Goal: Check status

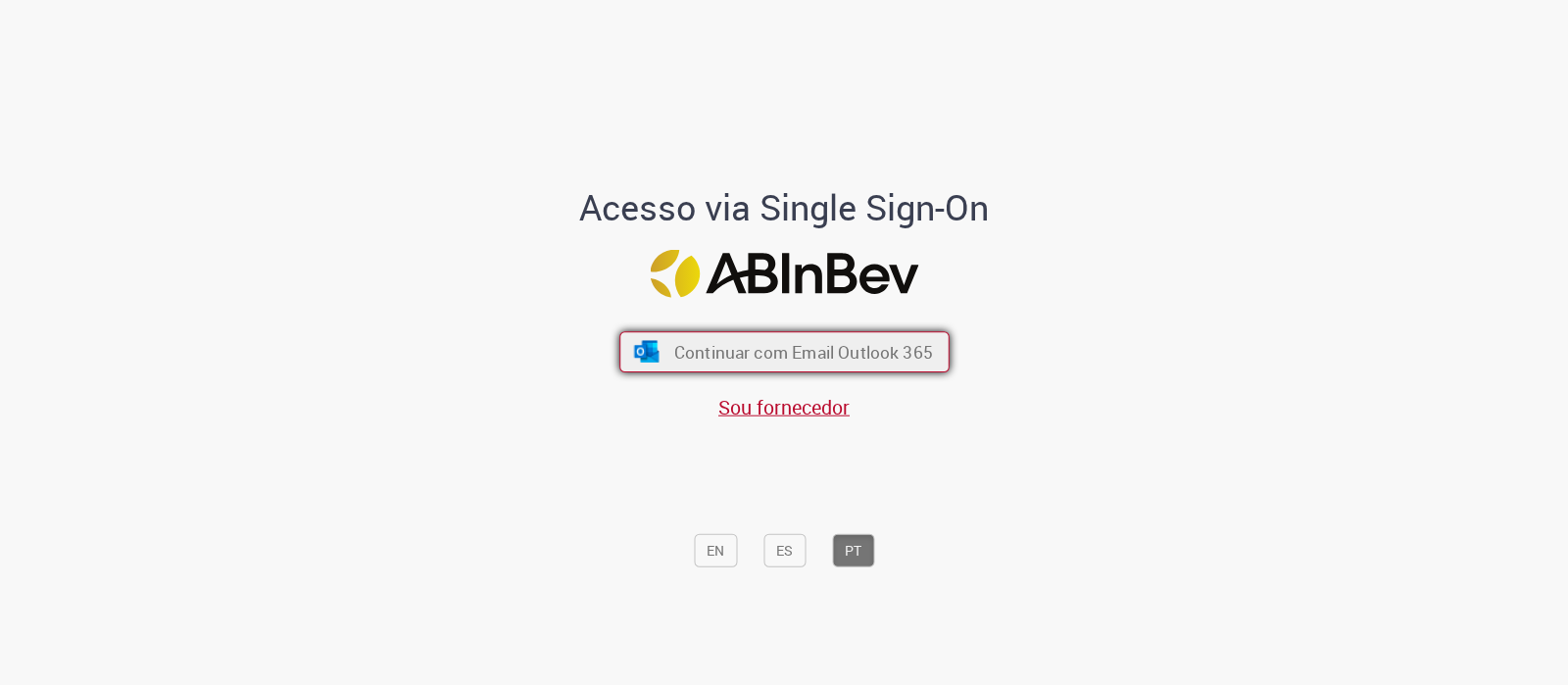
click at [763, 341] on span "Continuar com Email Outlook 365" at bounding box center [802, 352] width 259 height 23
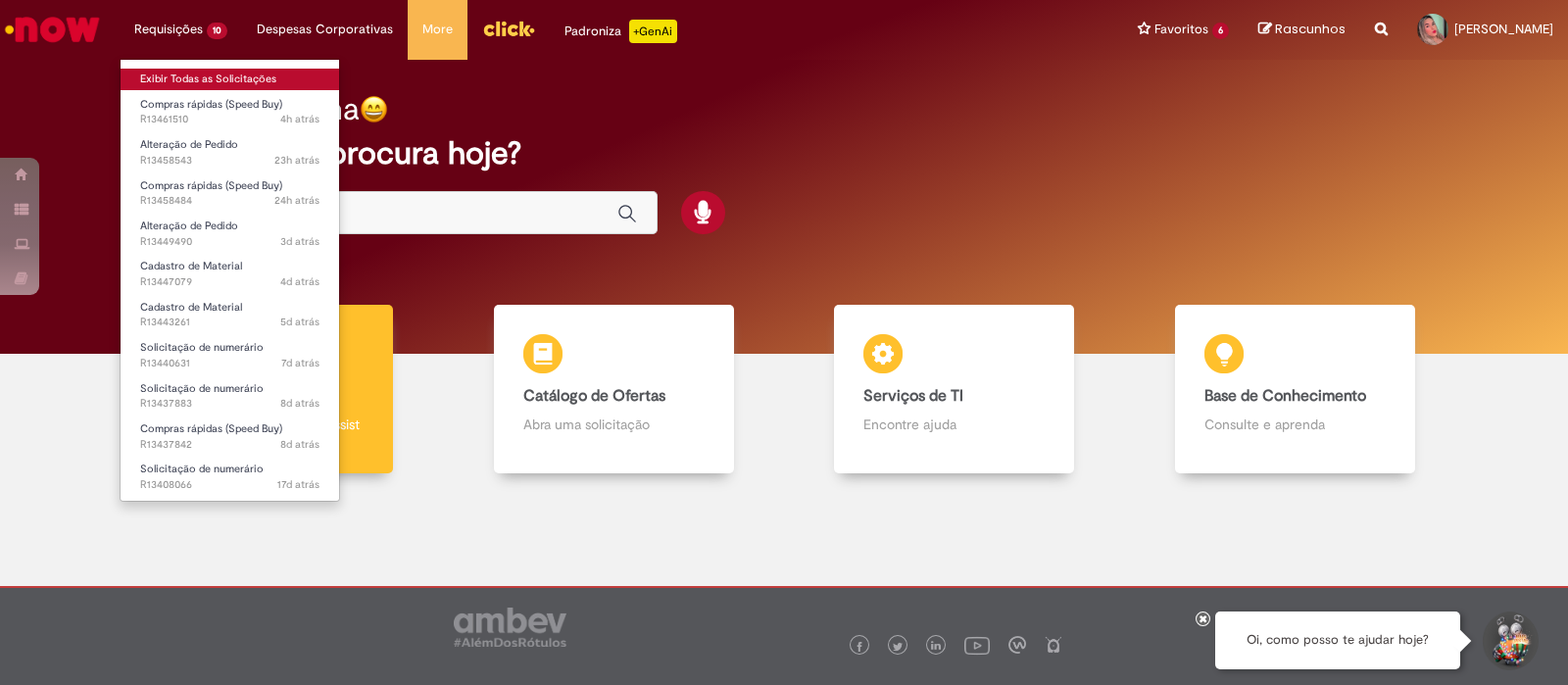
click at [196, 68] on link "Exibir Todas as Solicitações" at bounding box center [230, 79] width 218 height 22
click at [204, 72] on link "Exibir Todas as Solicitações" at bounding box center [230, 79] width 218 height 22
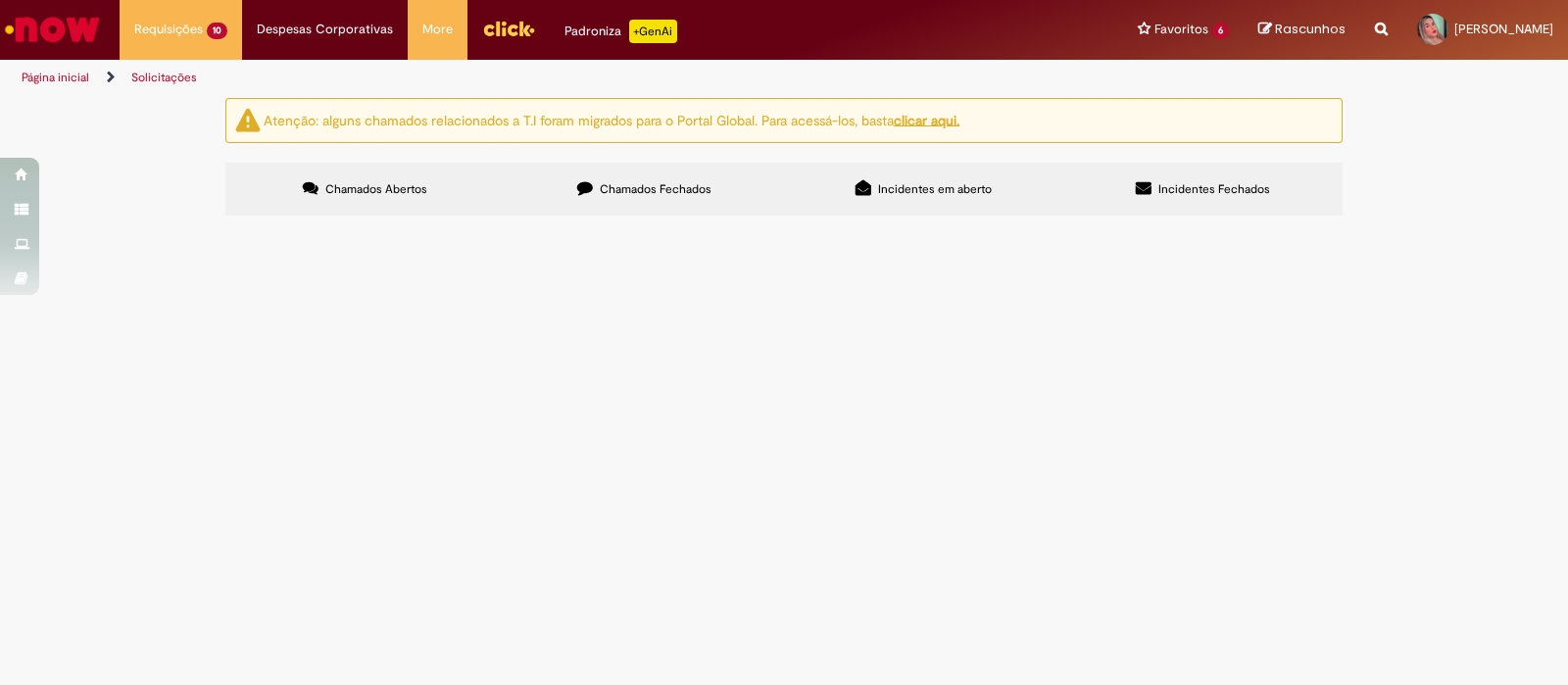
click at [0, 0] on span "DExPARA - Conta incorreta" at bounding box center [0, 0] width 0 height 0
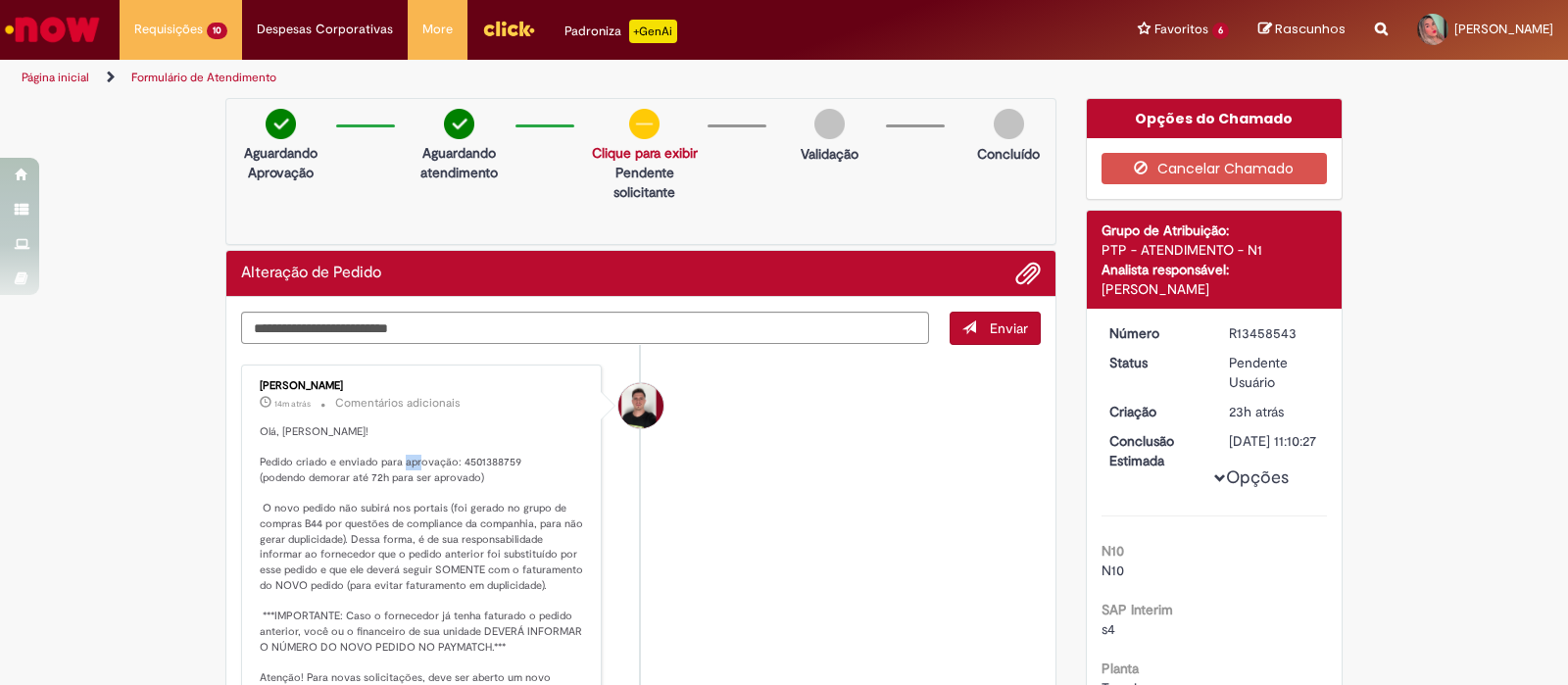
drag, startPoint x: 447, startPoint y: 457, endPoint x: 458, endPoint y: 455, distance: 11.2
click at [458, 455] on p "Olá, [PERSON_NAME]! Pedido criado e enviado para aprovação: 4501388759 (podendo…" at bounding box center [422, 601] width 326 height 354
drag, startPoint x: 450, startPoint y: 462, endPoint x: 511, endPoint y: 458, distance: 61.1
click at [511, 458] on p "Olá, [PERSON_NAME]! Pedido criado e enviado para aprovação: 4501388759 (podendo…" at bounding box center [422, 601] width 326 height 354
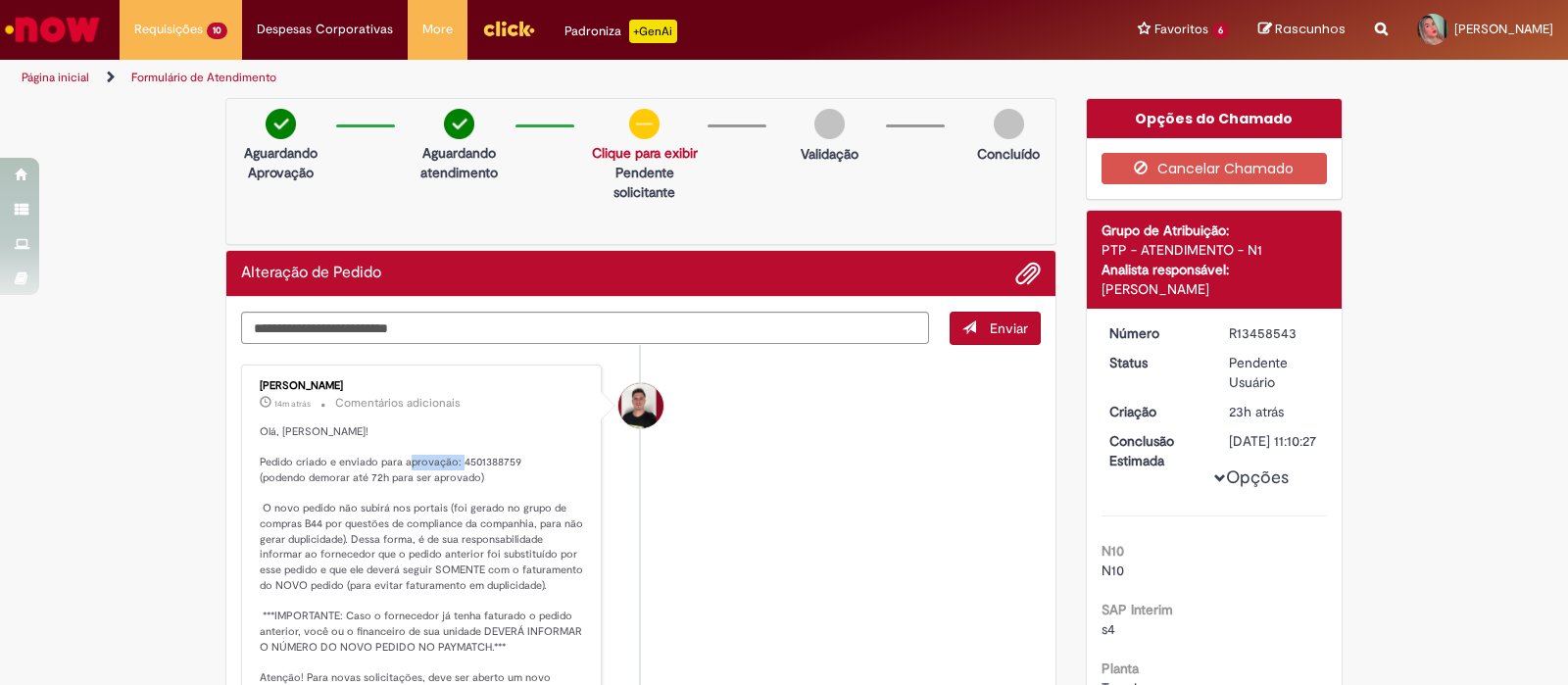
copy p "4501388759"
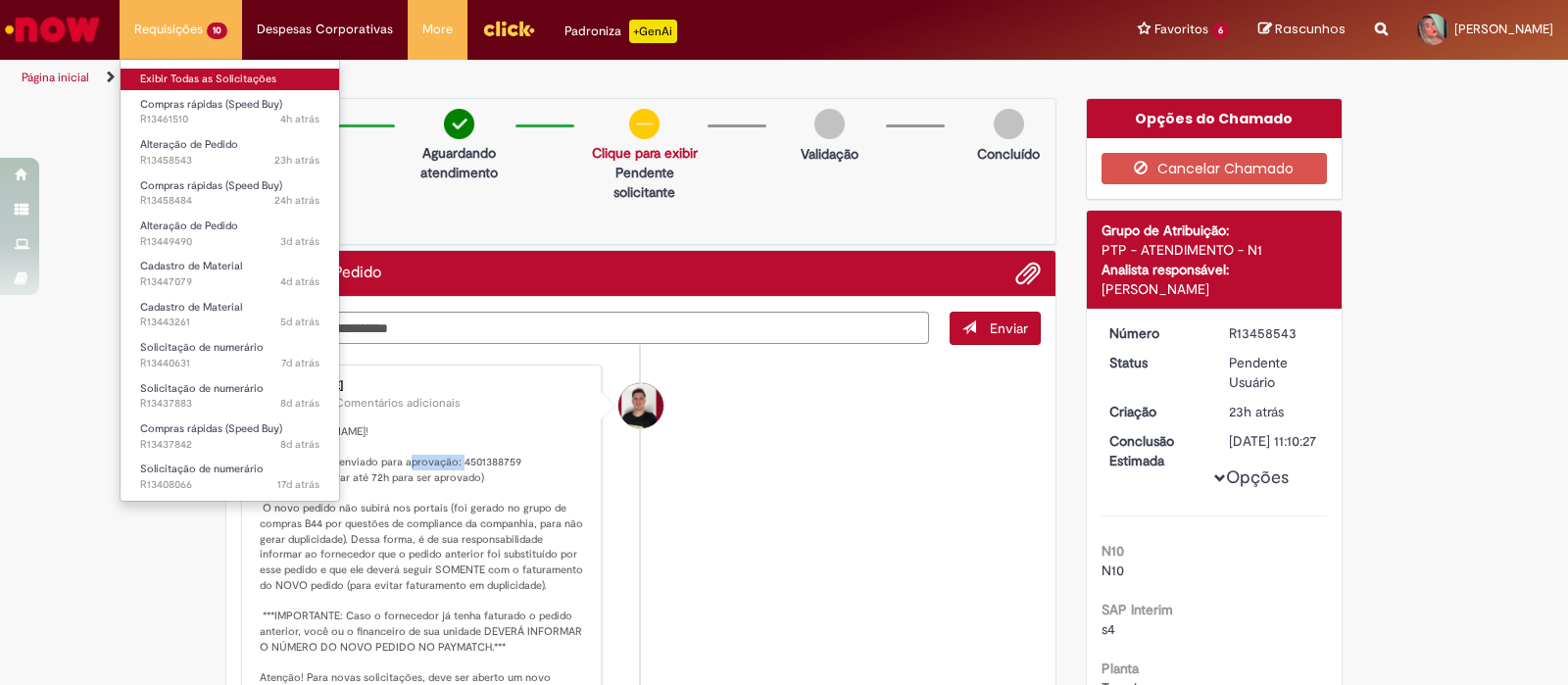
click at [191, 82] on link "Exibir Todas as Solicitações" at bounding box center [230, 79] width 218 height 22
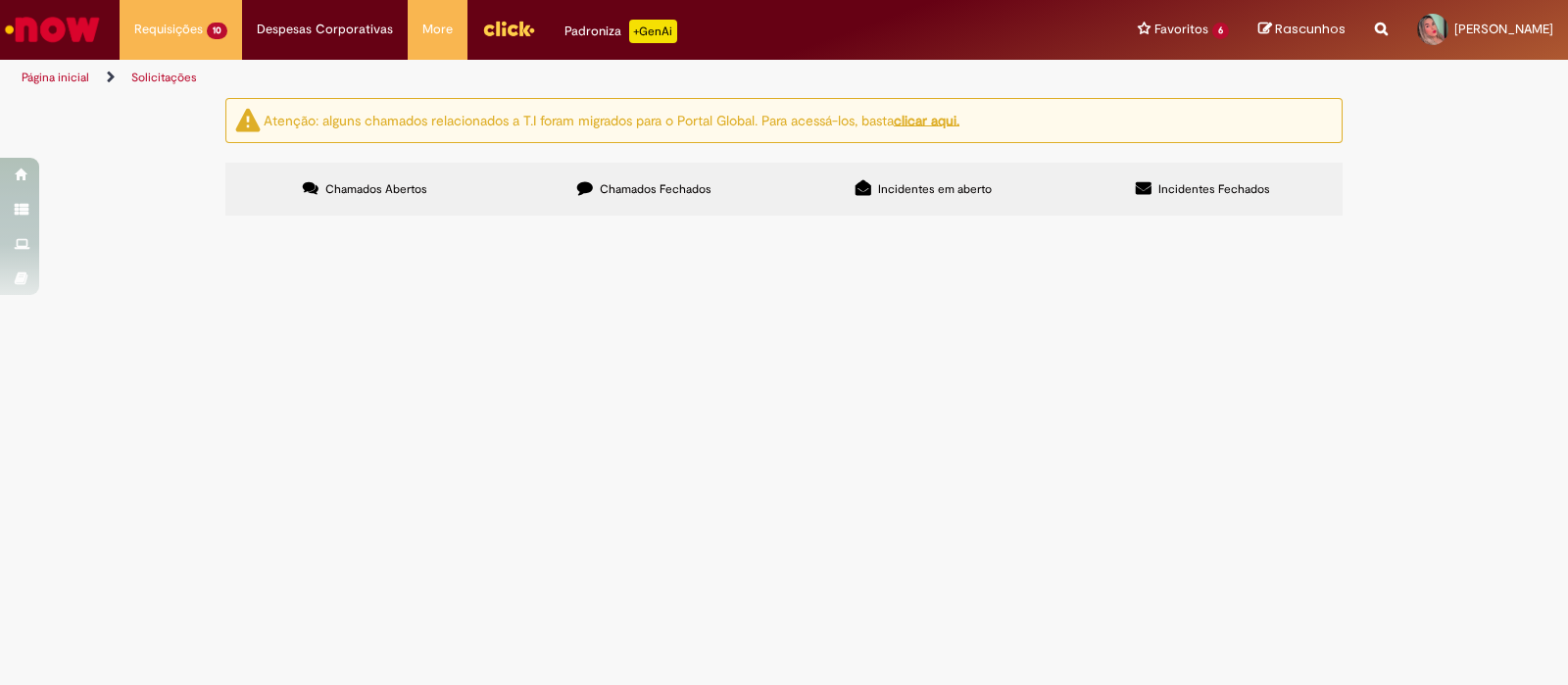
click at [0, 0] on span "Pagamento Multpex. Notas: 6493 e 6642" at bounding box center [0, 0] width 0 height 0
click at [0, 0] on span "Solicitação de numerário" at bounding box center [0, 0] width 0 height 0
